Goal: Use online tool/utility: Utilize a website feature to perform a specific function

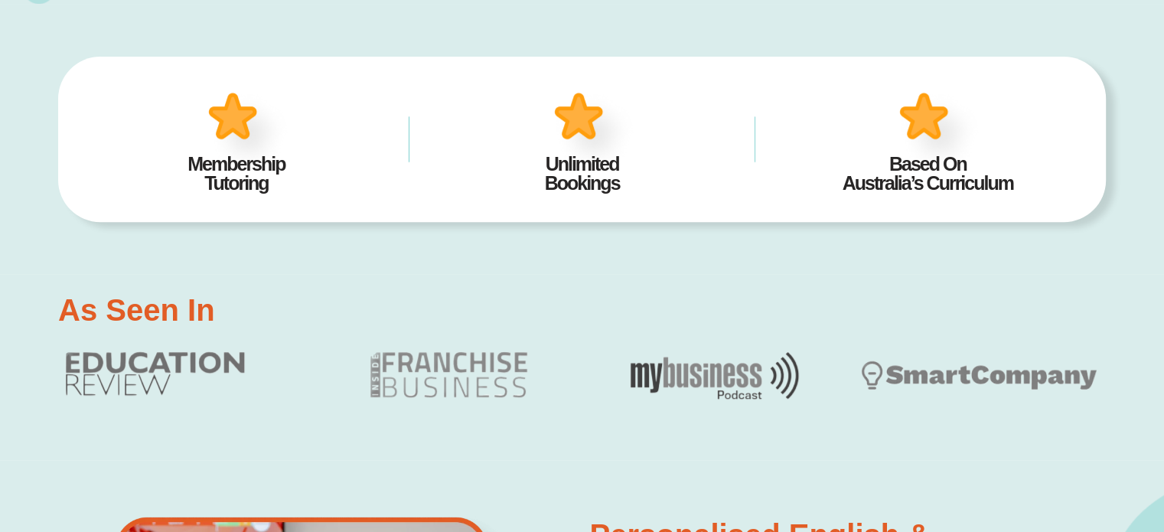
scroll to position [841, 0]
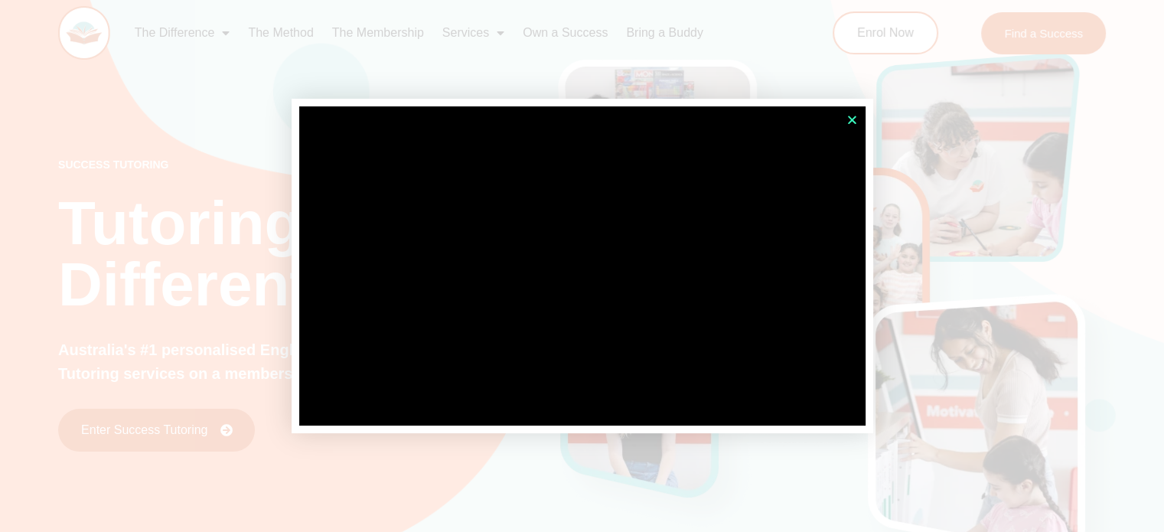
click at [851, 114] on icon "Close" at bounding box center [851, 119] width 11 height 11
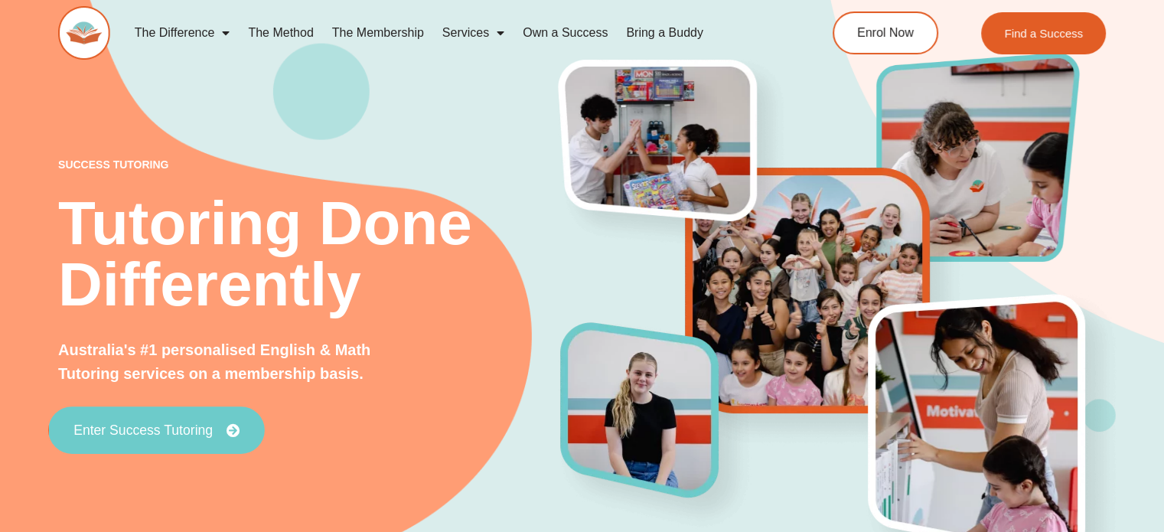
click at [181, 429] on span "Enter Success Tutoring" at bounding box center [142, 431] width 139 height 14
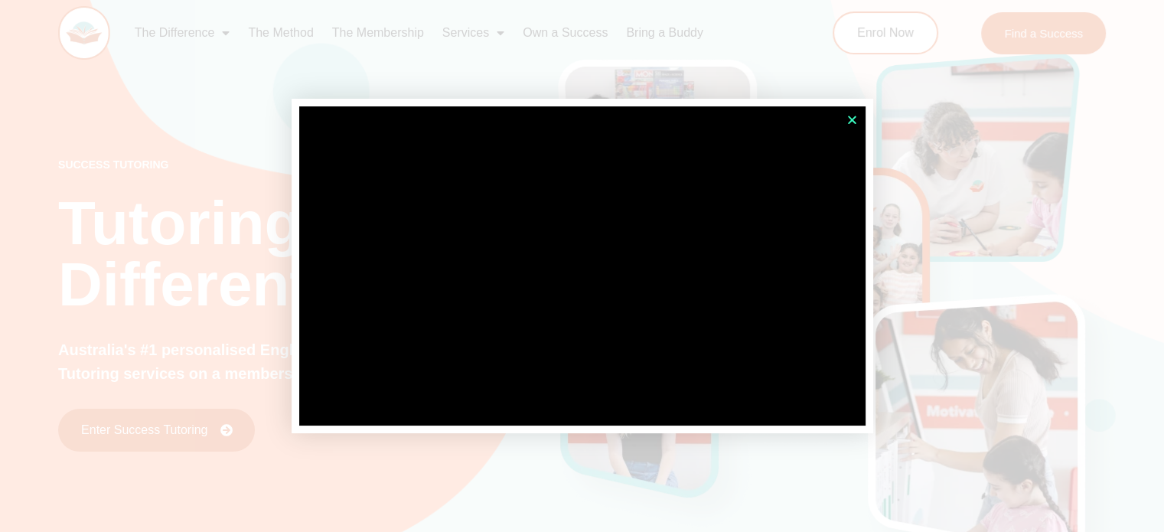
click at [848, 120] on icon "Close" at bounding box center [851, 119] width 11 height 11
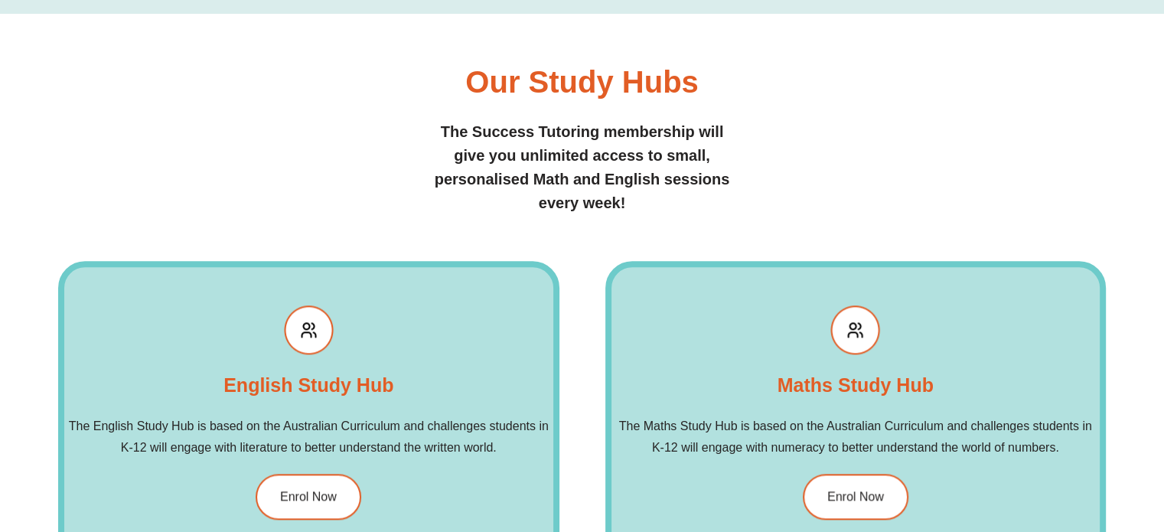
scroll to position [1759, 0]
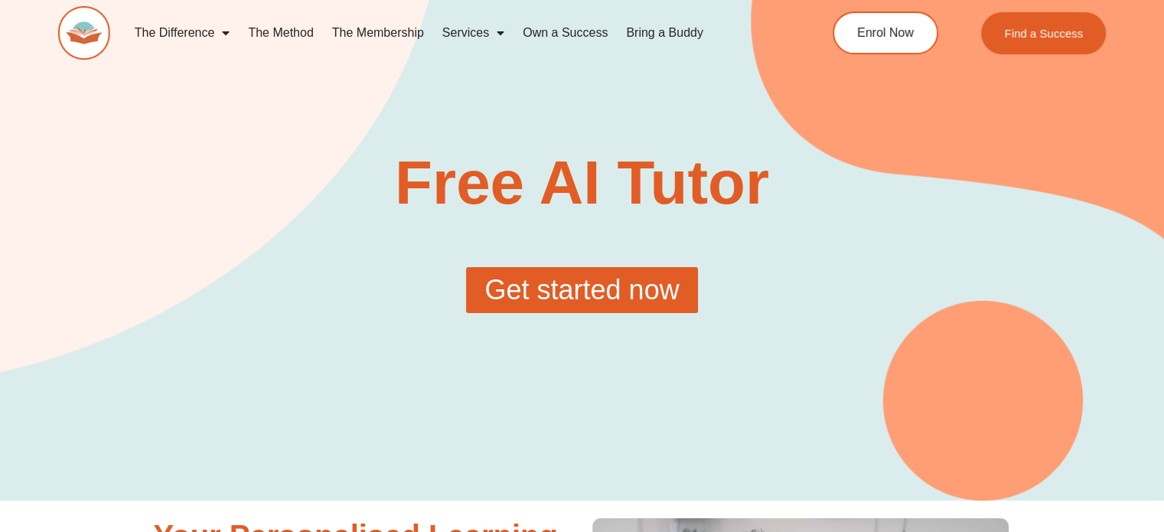
click at [552, 280] on span "Get started now" at bounding box center [581, 290] width 194 height 28
click at [557, 280] on span "Get started now" at bounding box center [581, 290] width 194 height 28
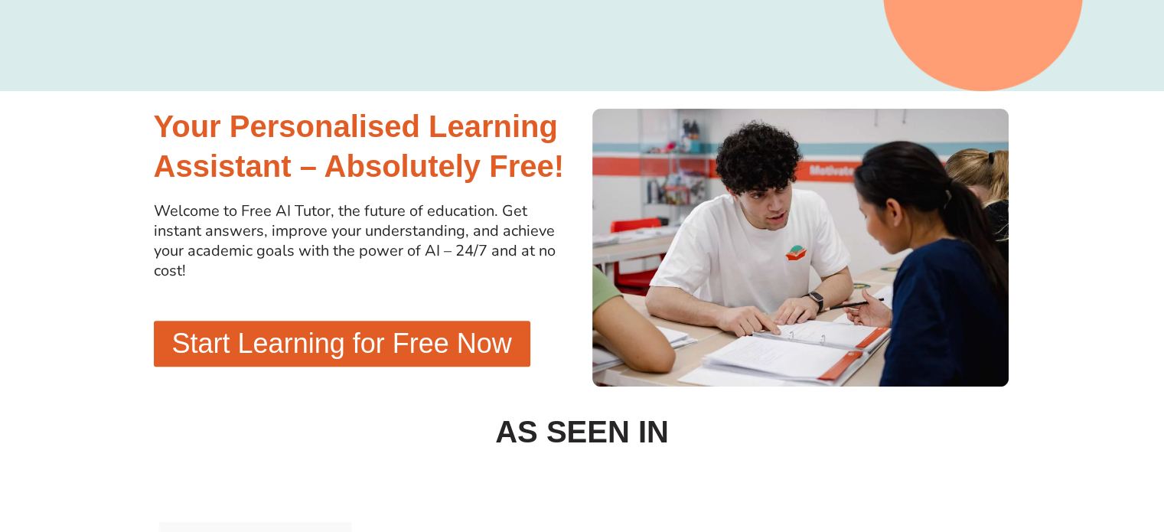
scroll to position [459, 0]
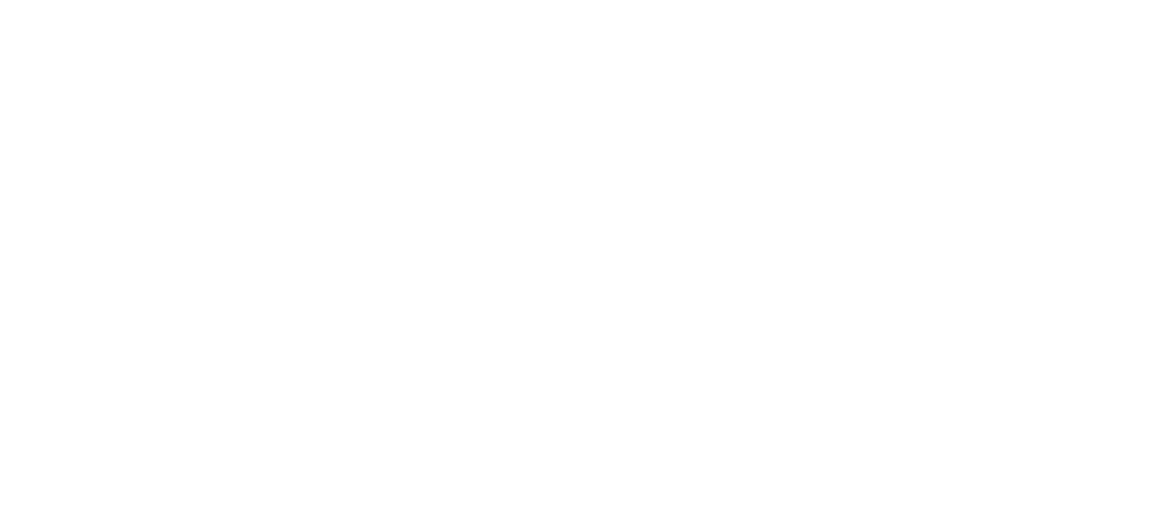
scroll to position [229, 0]
